Goal: Information Seeking & Learning: Learn about a topic

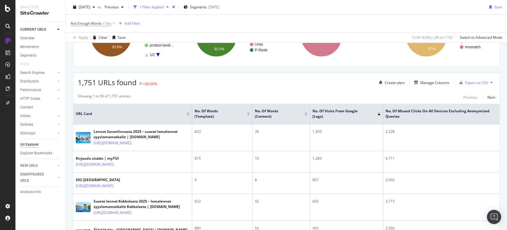
scroll to position [78, 0]
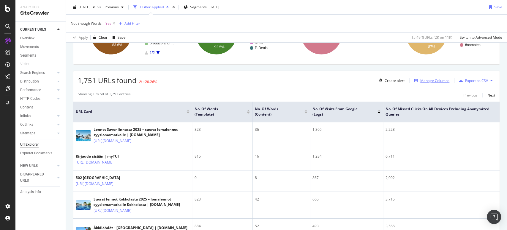
click at [435, 78] on div "Manage Columns" at bounding box center [435, 80] width 29 height 5
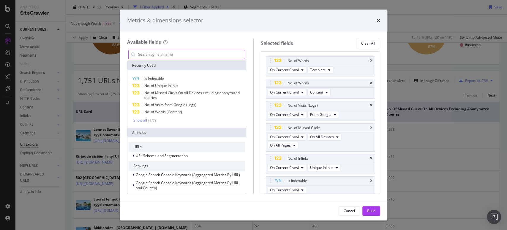
click at [197, 54] on input "modal" at bounding box center [192, 54] width 108 height 9
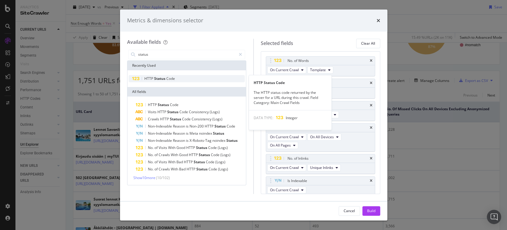
type input "status"
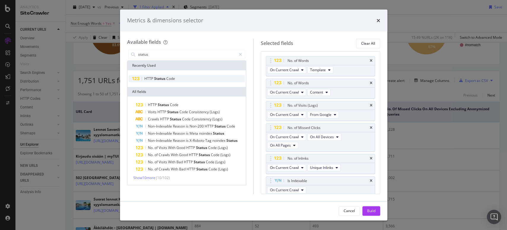
click at [171, 78] on span "Code" at bounding box center [170, 78] width 9 height 5
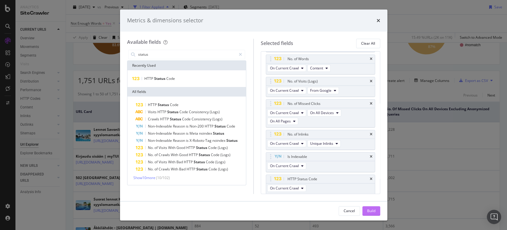
click at [370, 208] on div "Build" at bounding box center [371, 210] width 8 height 9
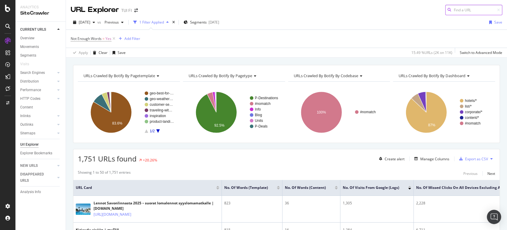
click at [476, 9] on input at bounding box center [474, 10] width 57 height 10
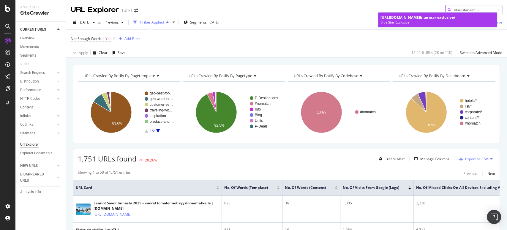
type input "blue-star-exclu"
click at [447, 18] on span "blue-star-exclu" at bounding box center [433, 17] width 27 height 5
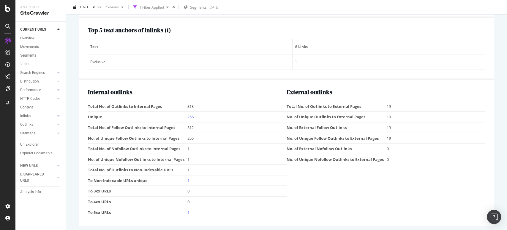
scroll to position [686, 0]
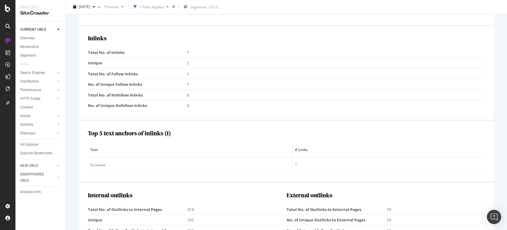
click at [188, 60] on link "1" at bounding box center [188, 62] width 2 height 5
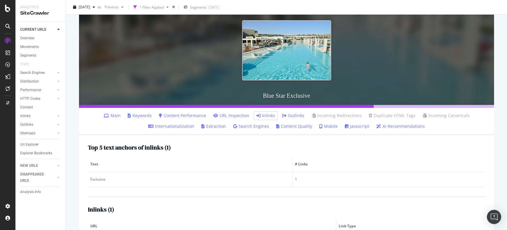
scroll to position [98, 0]
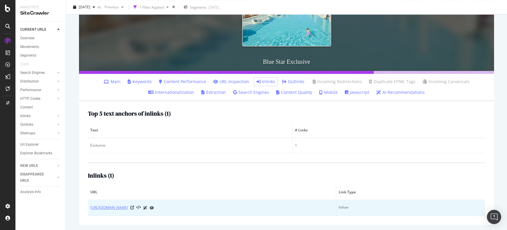
click at [119, 209] on link "[URL][DOMAIN_NAME]" at bounding box center [109, 207] width 38 height 6
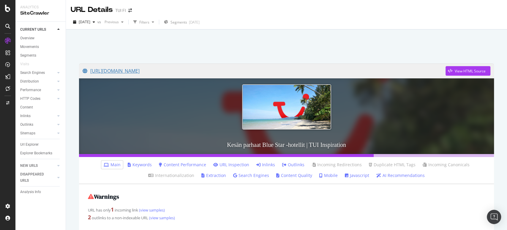
drag, startPoint x: 120, startPoint y: 67, endPoint x: 128, endPoint y: 59, distance: 11.4
drag, startPoint x: 128, startPoint y: 59, endPoint x: 250, endPoint y: 70, distance: 122.1
click at [250, 70] on link "[URL][DOMAIN_NAME]" at bounding box center [264, 70] width 363 height 15
click at [160, 70] on link "[URL][DOMAIN_NAME]" at bounding box center [264, 70] width 363 height 15
